Goal: Check status: Check status

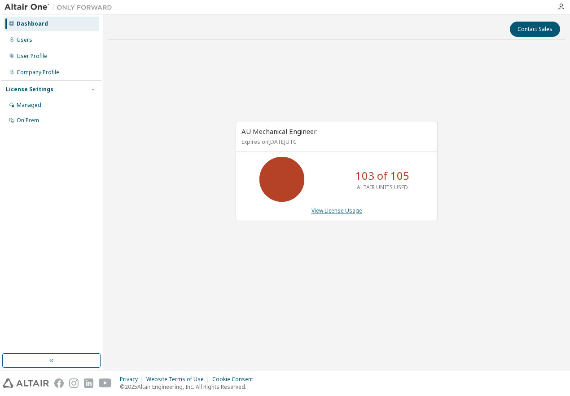
click at [321, 208] on div "AU Mechanical Engineer Expires on [DATE] UTC 103 of 105 ALTAIR UNITS USED View …" at bounding box center [337, 171] width 202 height 98
click at [322, 209] on link "View License Usage" at bounding box center [337, 211] width 51 height 8
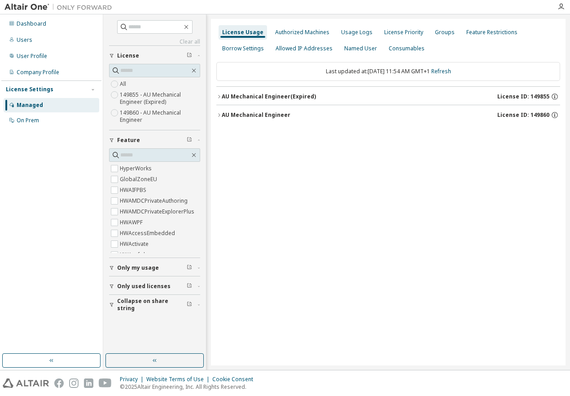
click at [219, 97] on icon "button" at bounding box center [218, 96] width 5 height 5
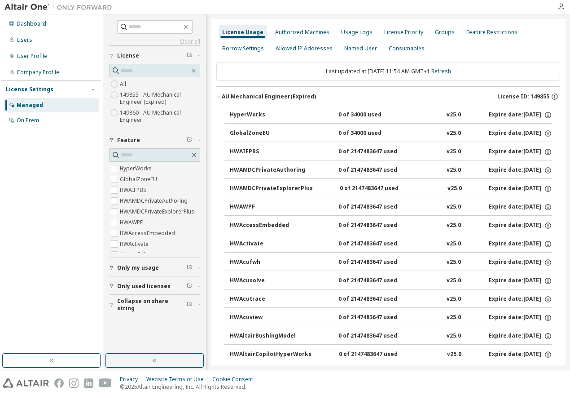
click at [217, 96] on icon "button" at bounding box center [218, 96] width 5 height 5
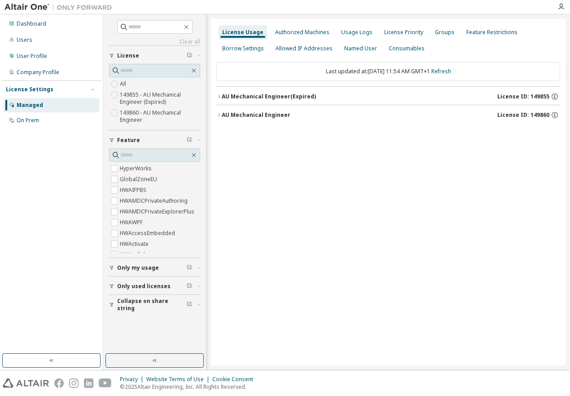
click at [219, 112] on button "AU Mechanical Engineer License ID: 149860" at bounding box center [388, 115] width 344 height 20
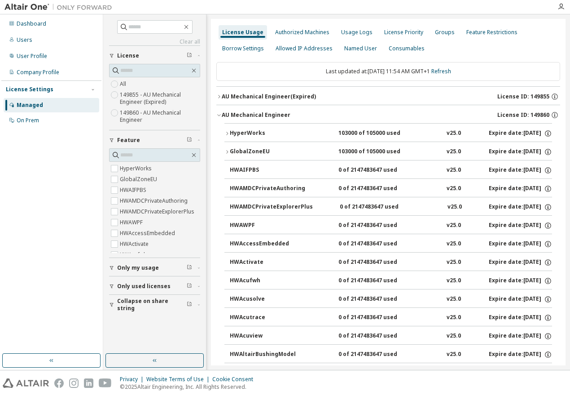
click at [229, 133] on icon "button" at bounding box center [227, 133] width 5 height 5
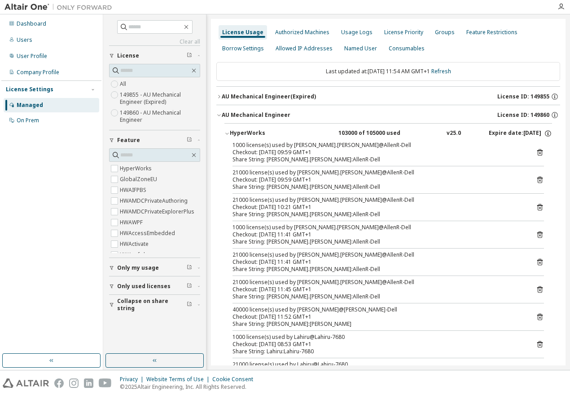
click at [217, 116] on icon "button" at bounding box center [218, 114] width 5 height 5
